Goal: Information Seeking & Learning: Compare options

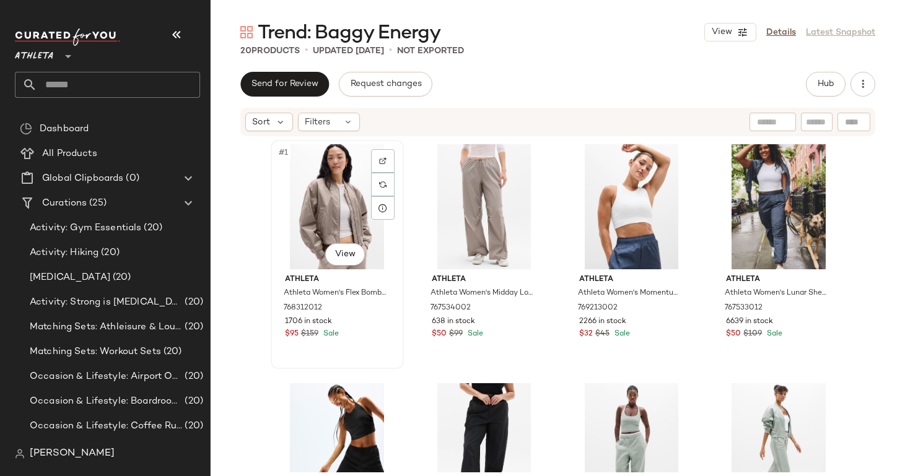
click at [331, 212] on div "#1 View" at bounding box center [337, 206] width 124 height 125
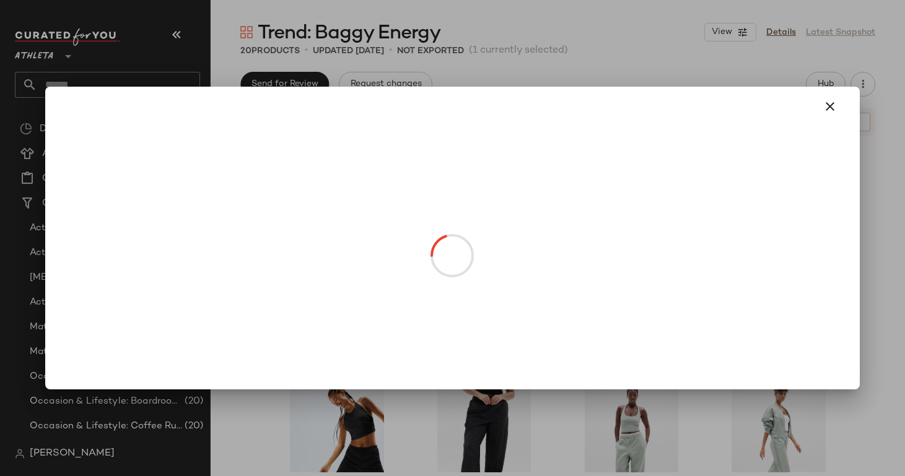
click at [339, 256] on body "Athleta ** Dashboard All Products Global Clipboards (0) Curations (25) Activity…" at bounding box center [452, 238] width 905 height 476
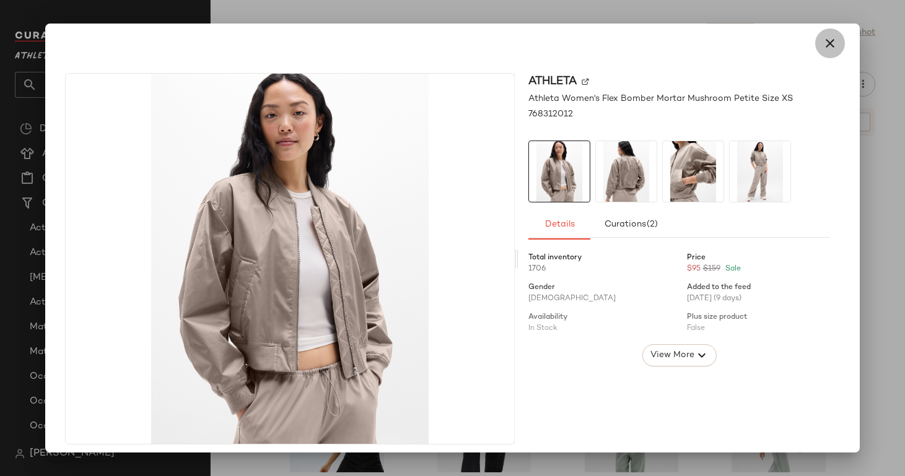
click at [824, 42] on icon "button" at bounding box center [829, 43] width 15 height 15
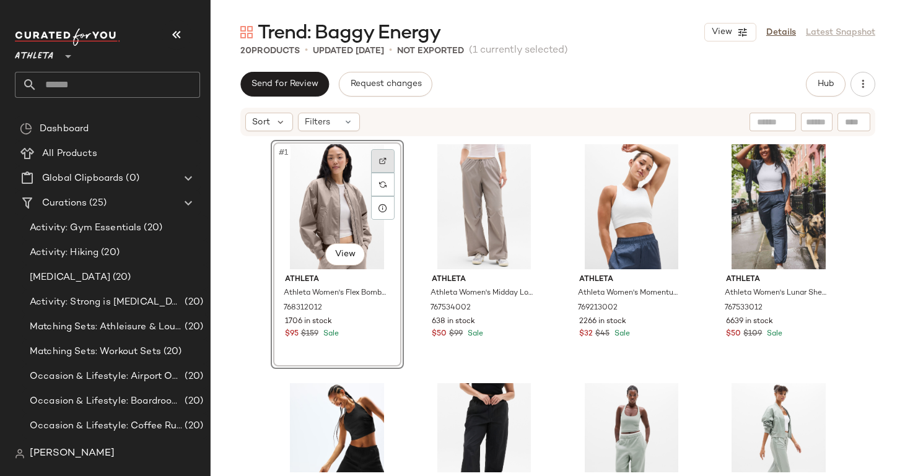
click at [384, 158] on div at bounding box center [383, 161] width 24 height 24
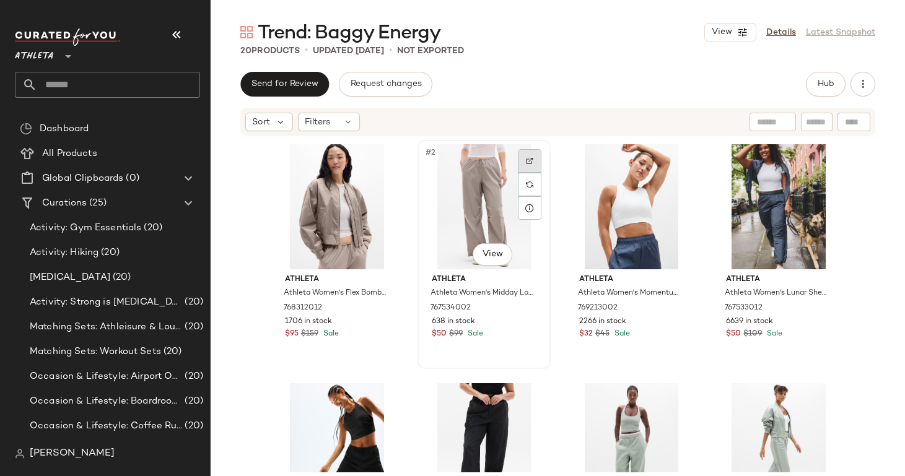
click at [529, 163] on img at bounding box center [529, 160] width 7 height 7
click at [673, 159] on img at bounding box center [676, 160] width 7 height 7
click at [817, 165] on div at bounding box center [824, 161] width 24 height 24
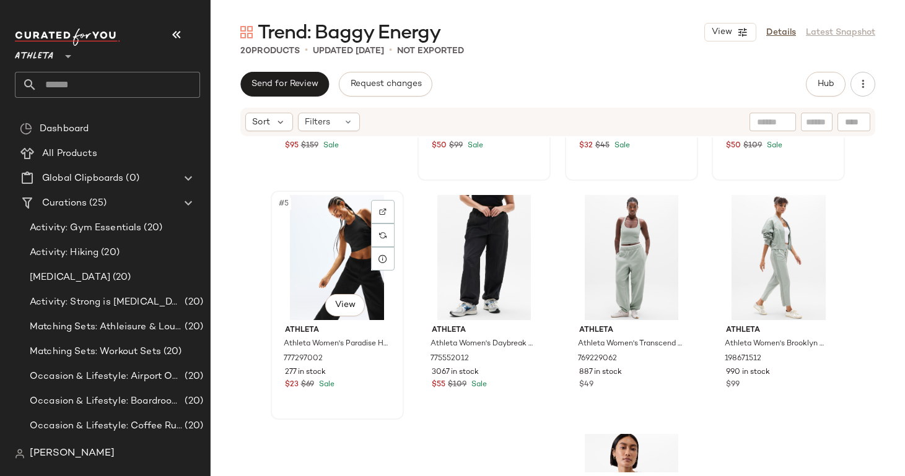
scroll to position [188, 0]
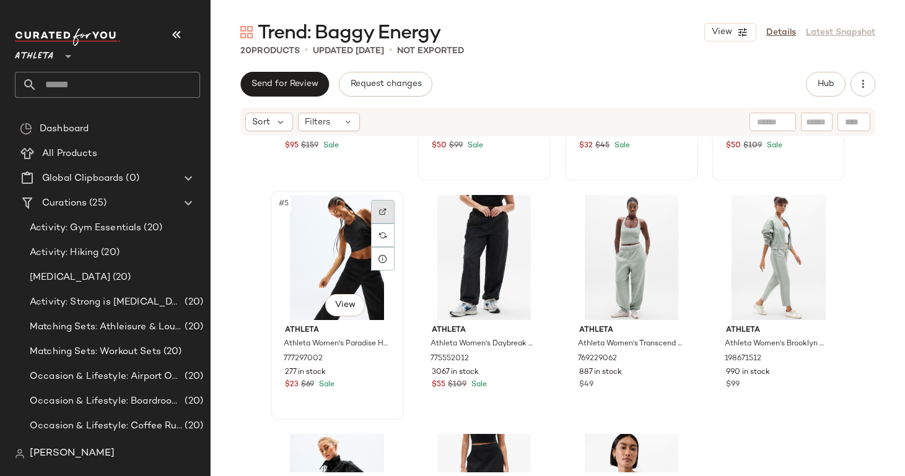
click at [379, 212] on img at bounding box center [382, 211] width 7 height 7
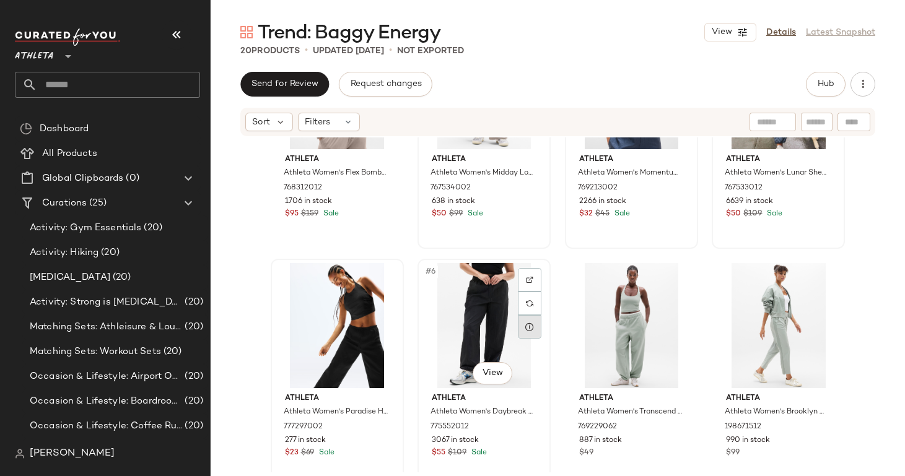
scroll to position [121, 0]
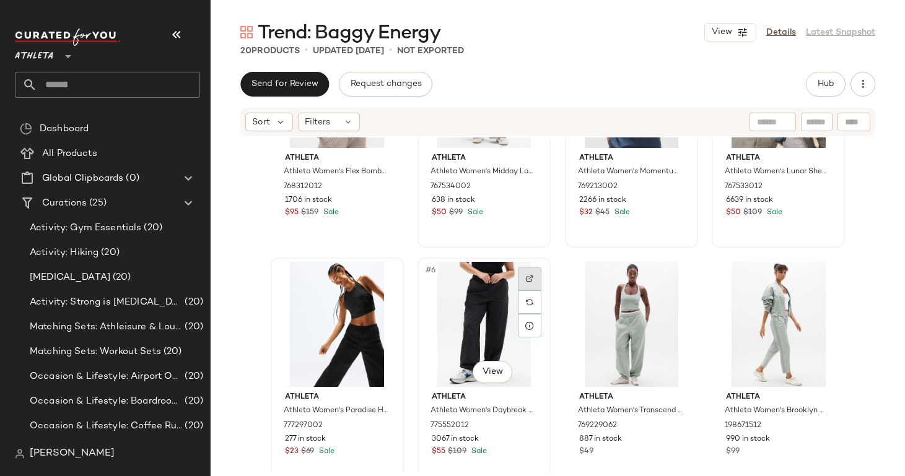
click at [527, 277] on img at bounding box center [529, 278] width 7 height 7
click at [674, 277] on img at bounding box center [676, 278] width 7 height 7
click at [814, 279] on div at bounding box center [824, 279] width 24 height 24
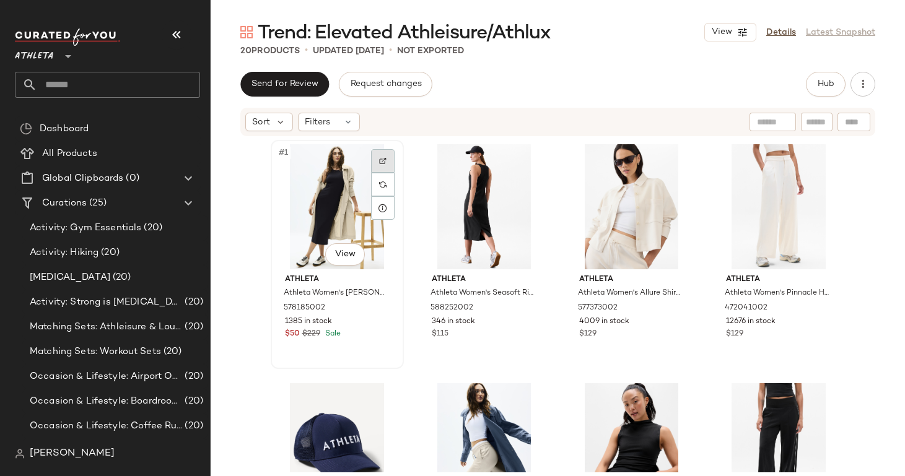
click at [373, 162] on div at bounding box center [383, 161] width 24 height 24
click at [526, 162] on img at bounding box center [529, 160] width 7 height 7
click at [674, 163] on img at bounding box center [676, 160] width 7 height 7
click at [825, 162] on div at bounding box center [824, 161] width 24 height 24
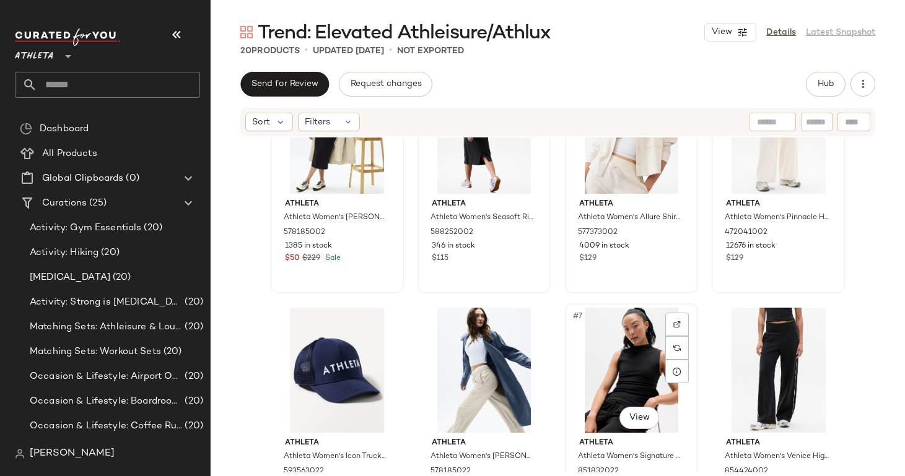
scroll to position [76, 0]
click at [383, 318] on div at bounding box center [383, 324] width 24 height 24
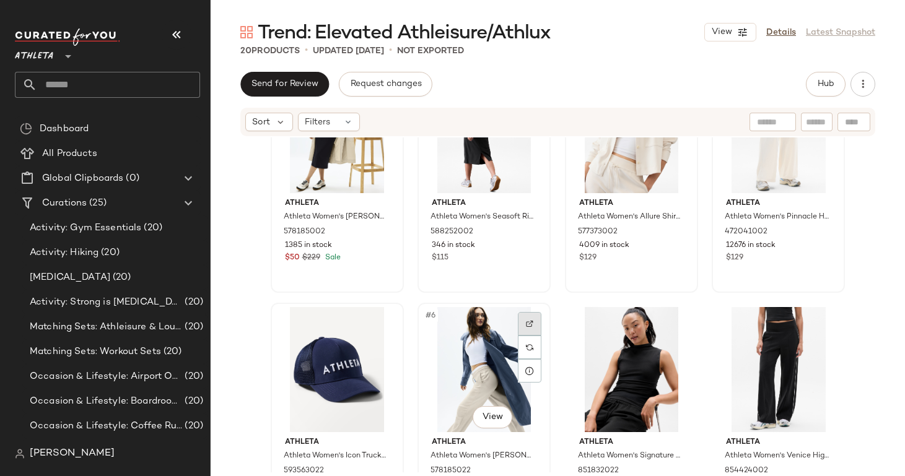
click at [524, 317] on div at bounding box center [530, 324] width 24 height 24
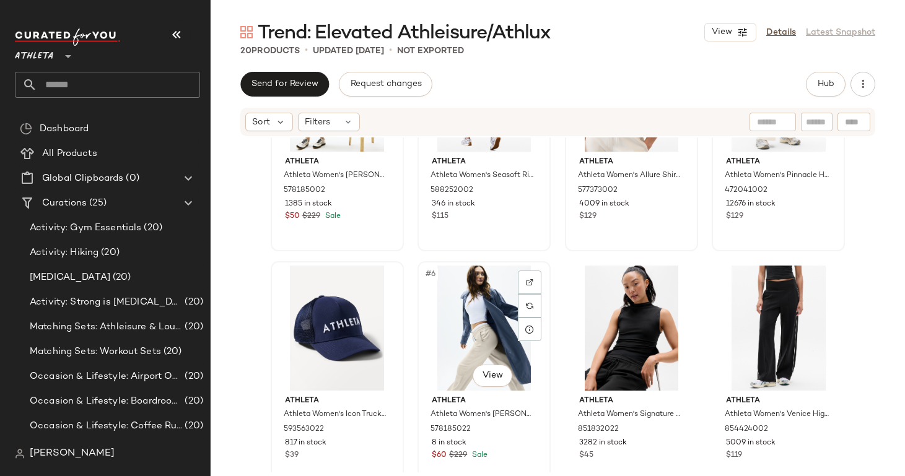
scroll to position [119, 0]
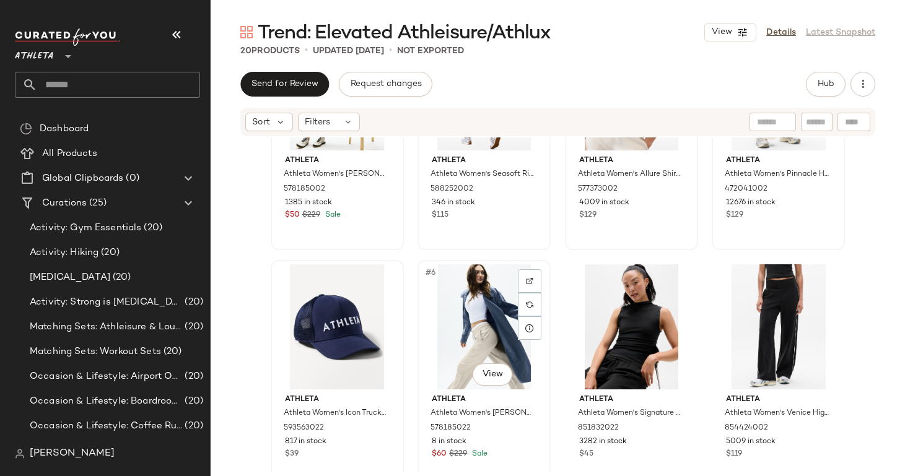
click at [497, 350] on div "#6 View" at bounding box center [484, 326] width 124 height 125
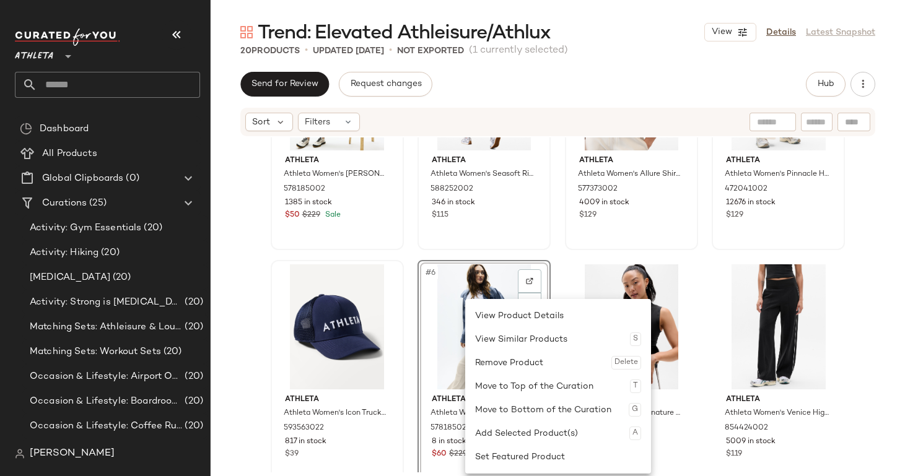
click at [506, 284] on div "#6 View" at bounding box center [484, 326] width 124 height 125
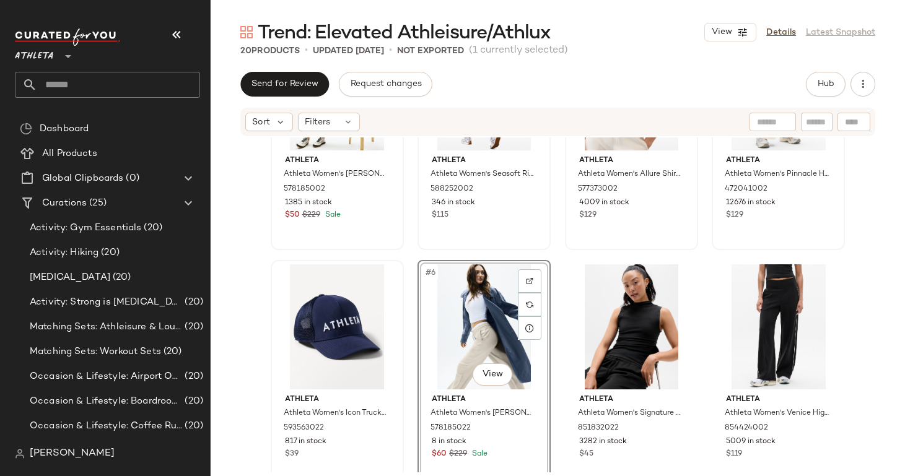
click at [507, 314] on div "#6 View" at bounding box center [484, 326] width 124 height 125
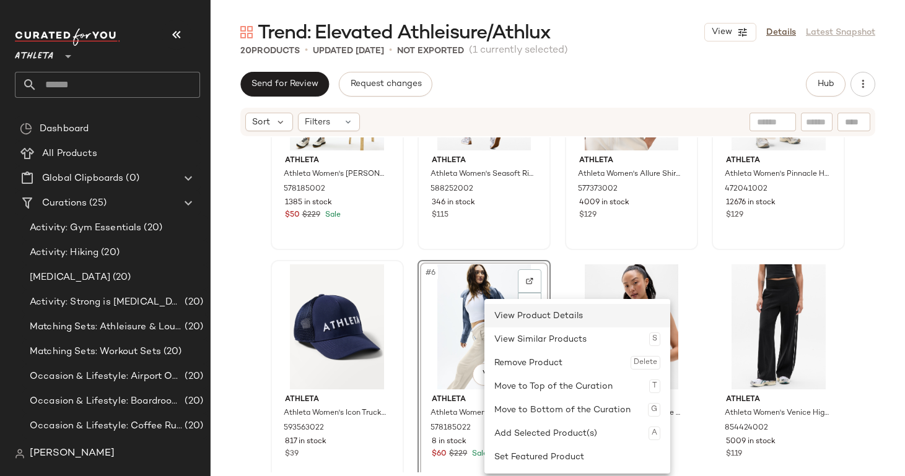
click at [507, 311] on div "View Product Details" at bounding box center [577, 316] width 166 height 24
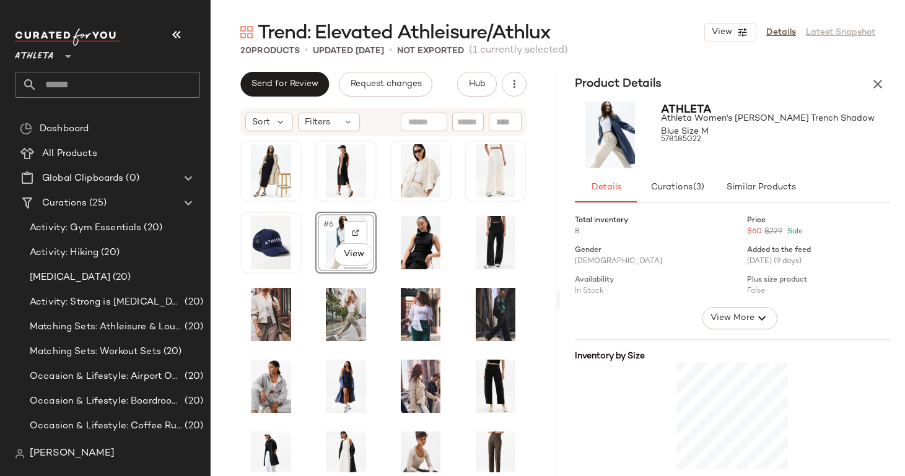
click at [606, 137] on img at bounding box center [610, 135] width 71 height 66
click at [872, 89] on icon "button" at bounding box center [877, 84] width 15 height 15
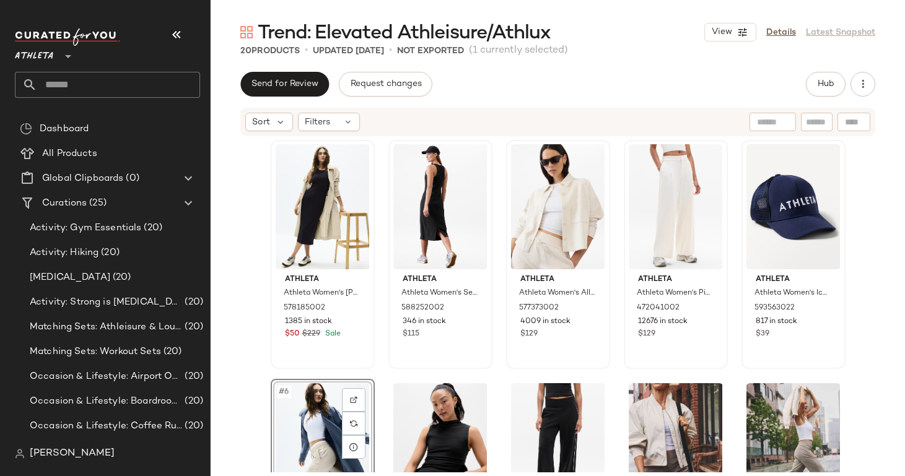
scroll to position [249, 0]
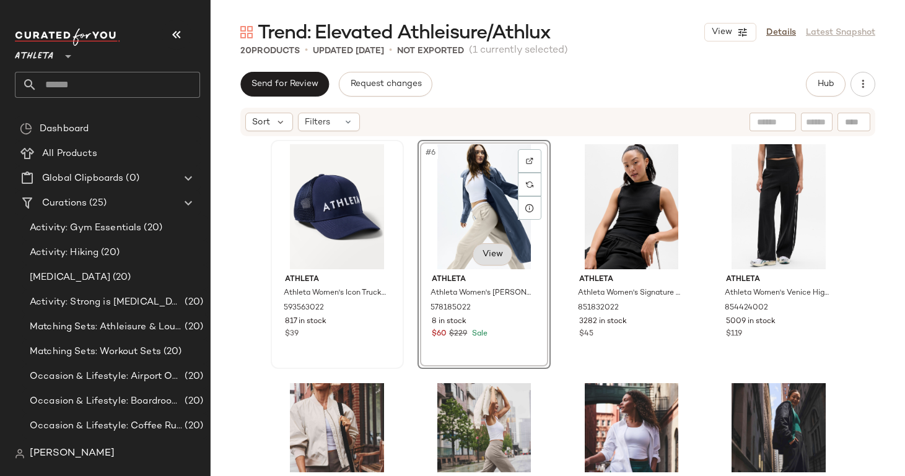
click at [487, 262] on body "Athleta ** Dashboard All Products Global Clipboards (0) Curations (25) Activity…" at bounding box center [452, 238] width 905 height 476
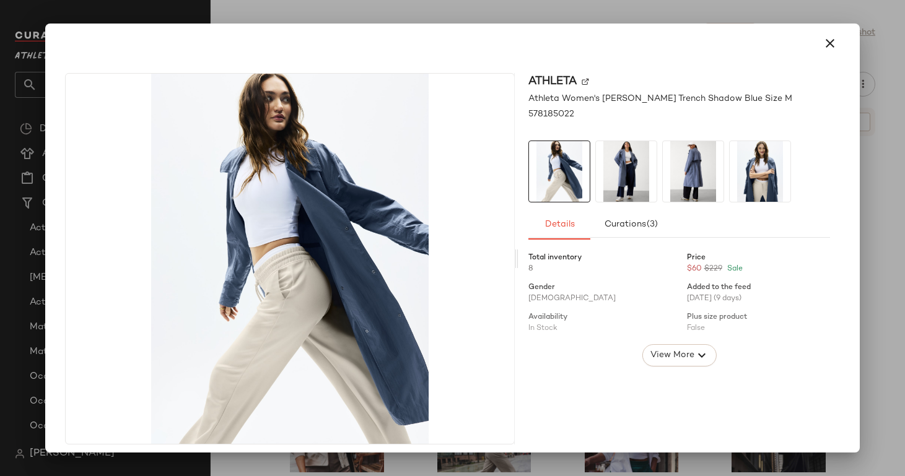
click at [560, 98] on span "Athleta Women's Luna Trench Shadow Blue Size M" at bounding box center [660, 98] width 264 height 13
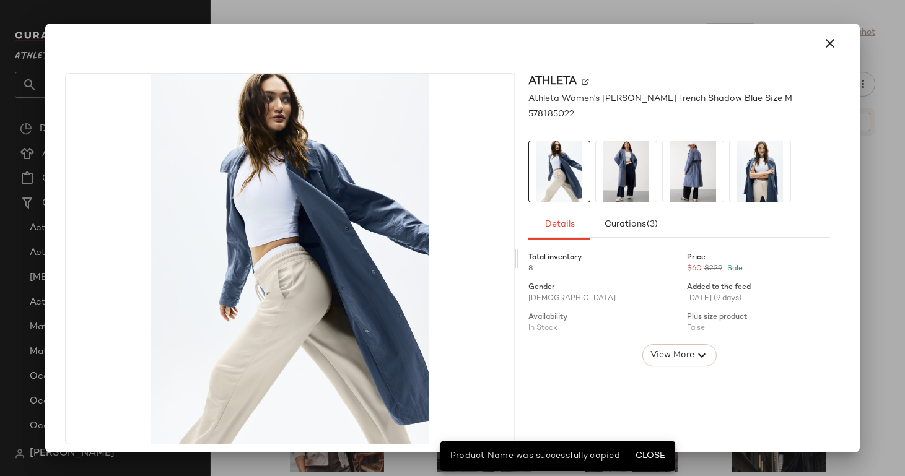
click at [560, 98] on span "Athleta Women's Luna Trench Shadow Blue Size M" at bounding box center [660, 98] width 264 height 13
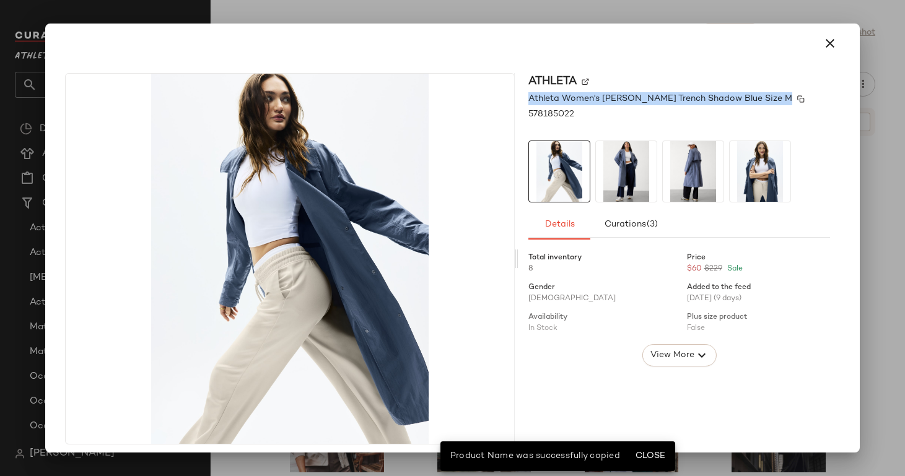
click at [560, 98] on span "Athleta Women's Luna Trench Shadow Blue Size M" at bounding box center [660, 98] width 264 height 13
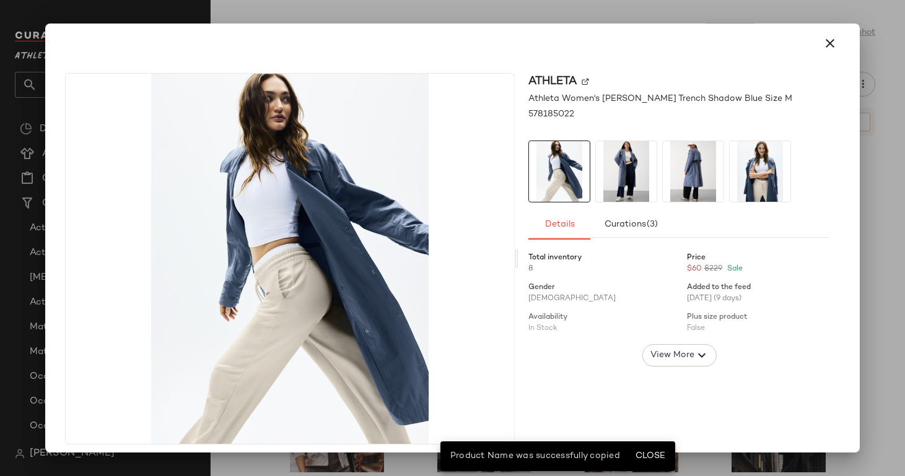
click at [627, 82] on div "Athleta" at bounding box center [679, 81] width 302 height 17
click at [537, 103] on span "Athleta Women's Luna Trench Shadow Blue Size M" at bounding box center [660, 98] width 264 height 13
click at [529, 100] on span "Athleta Women's Luna Trench Shadow Blue Size M" at bounding box center [660, 98] width 264 height 13
drag, startPoint x: 524, startPoint y: 99, endPoint x: 647, endPoint y: 100, distance: 122.6
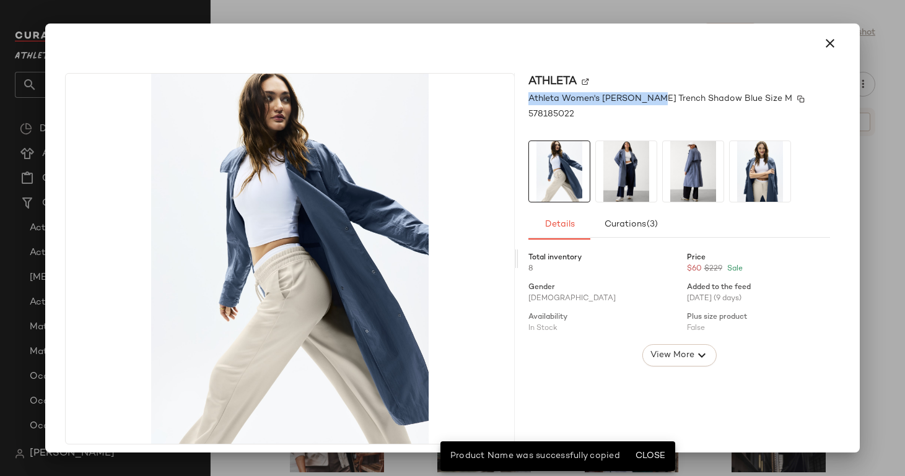
click at [647, 100] on span "Athleta Women's Luna Trench Shadow Blue Size M" at bounding box center [660, 98] width 264 height 13
copy span "Athleta Women's Luna Trench"
click at [828, 43] on icon "button" at bounding box center [829, 43] width 15 height 15
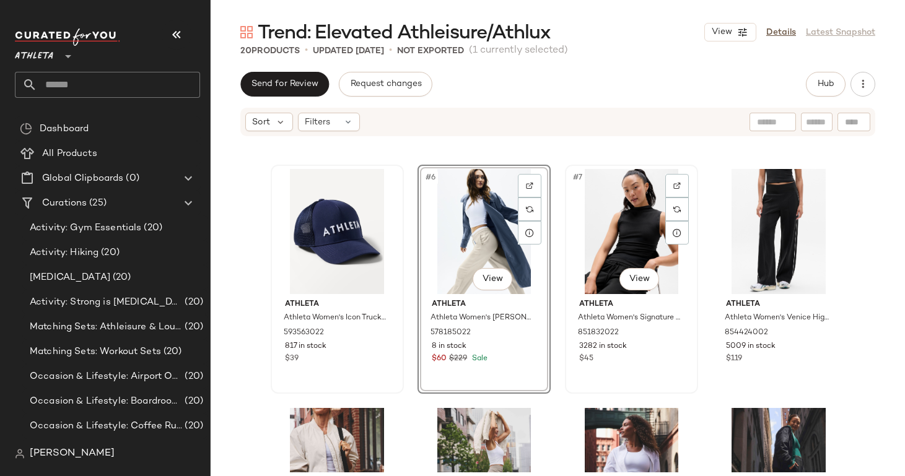
scroll to position [193, 0]
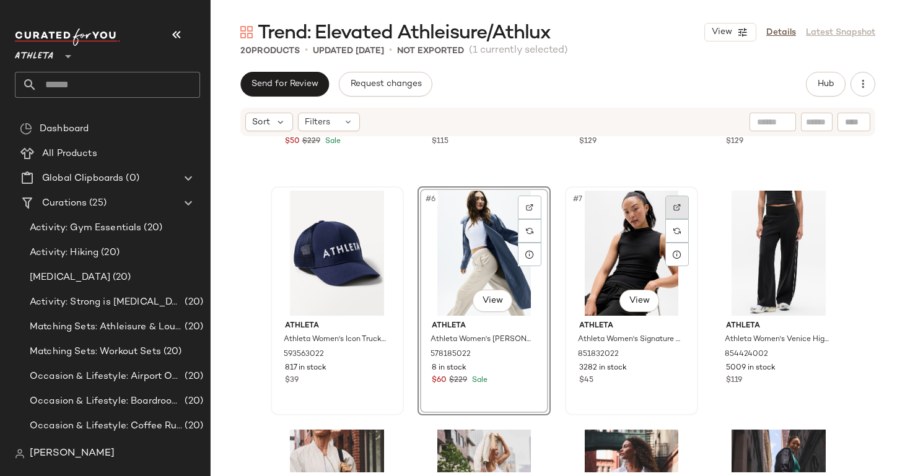
click at [676, 215] on div at bounding box center [677, 208] width 24 height 24
click at [794, 208] on div "#8 View" at bounding box center [778, 253] width 124 height 125
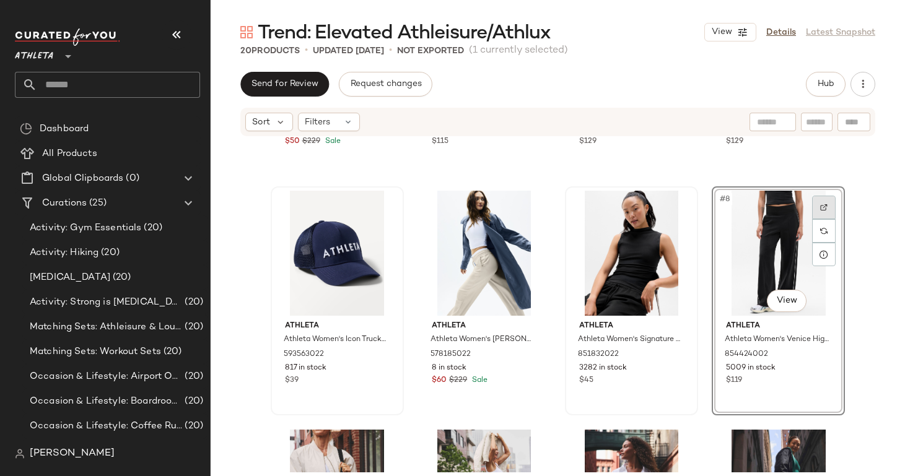
click at [815, 202] on div at bounding box center [824, 208] width 24 height 24
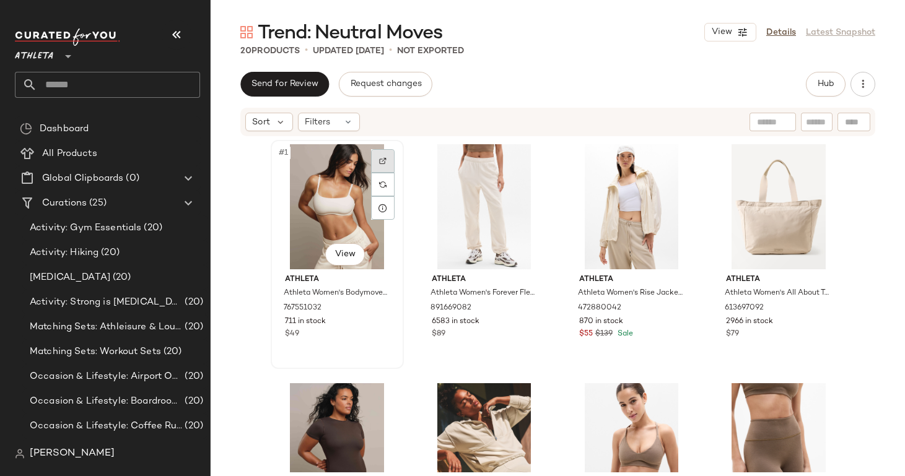
click at [378, 156] on div at bounding box center [383, 161] width 24 height 24
click at [518, 162] on div at bounding box center [530, 161] width 24 height 24
click at [676, 160] on img at bounding box center [676, 160] width 7 height 7
click at [820, 164] on img at bounding box center [823, 160] width 7 height 7
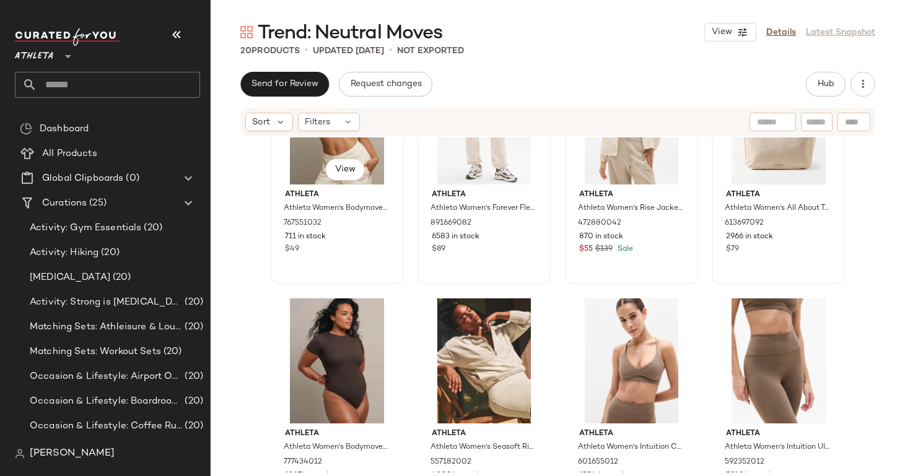
scroll to position [121, 0]
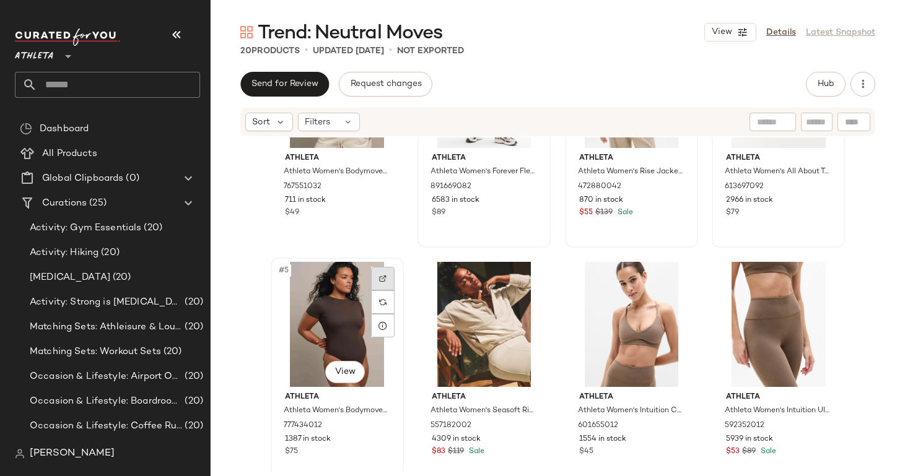
click at [380, 276] on img at bounding box center [382, 278] width 7 height 7
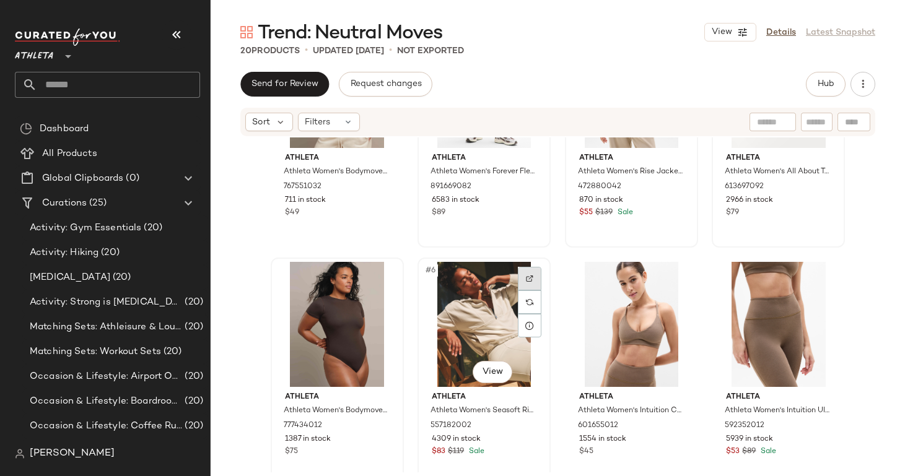
click at [528, 275] on img at bounding box center [529, 278] width 7 height 7
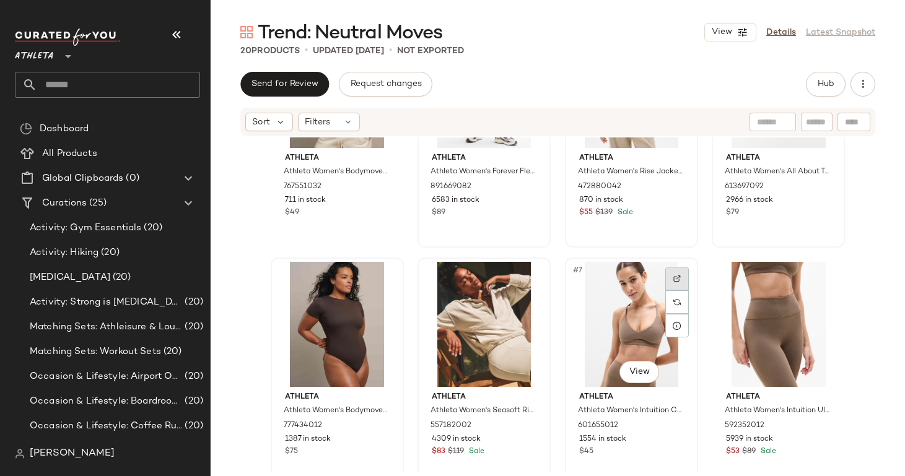
click at [670, 274] on div at bounding box center [677, 279] width 24 height 24
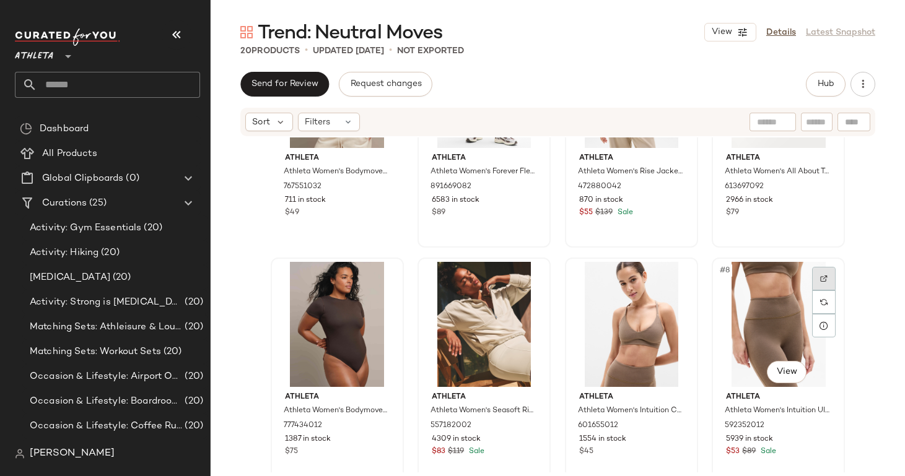
click at [822, 284] on div at bounding box center [824, 279] width 24 height 24
